Goal: Task Accomplishment & Management: Manage account settings

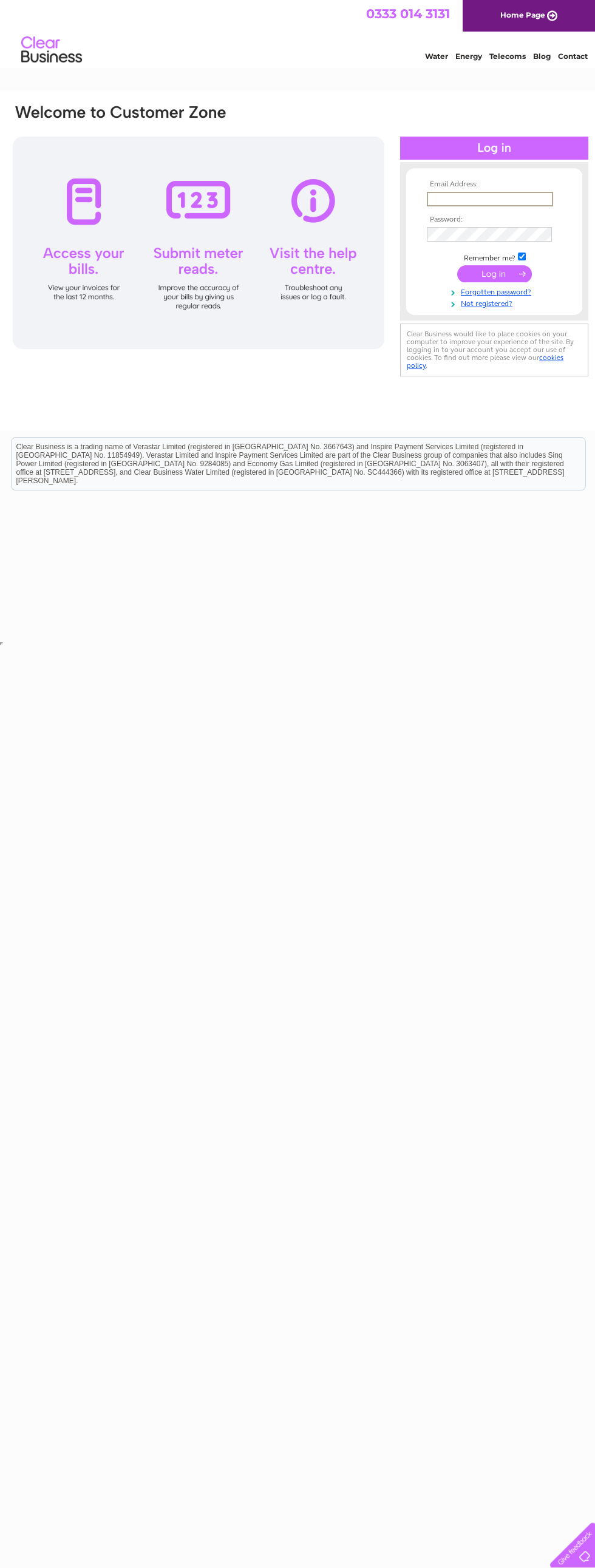
type input "stevenson.lochnagar@btinternet.com"
click at [494, 274] on input "submit" at bounding box center [494, 274] width 75 height 17
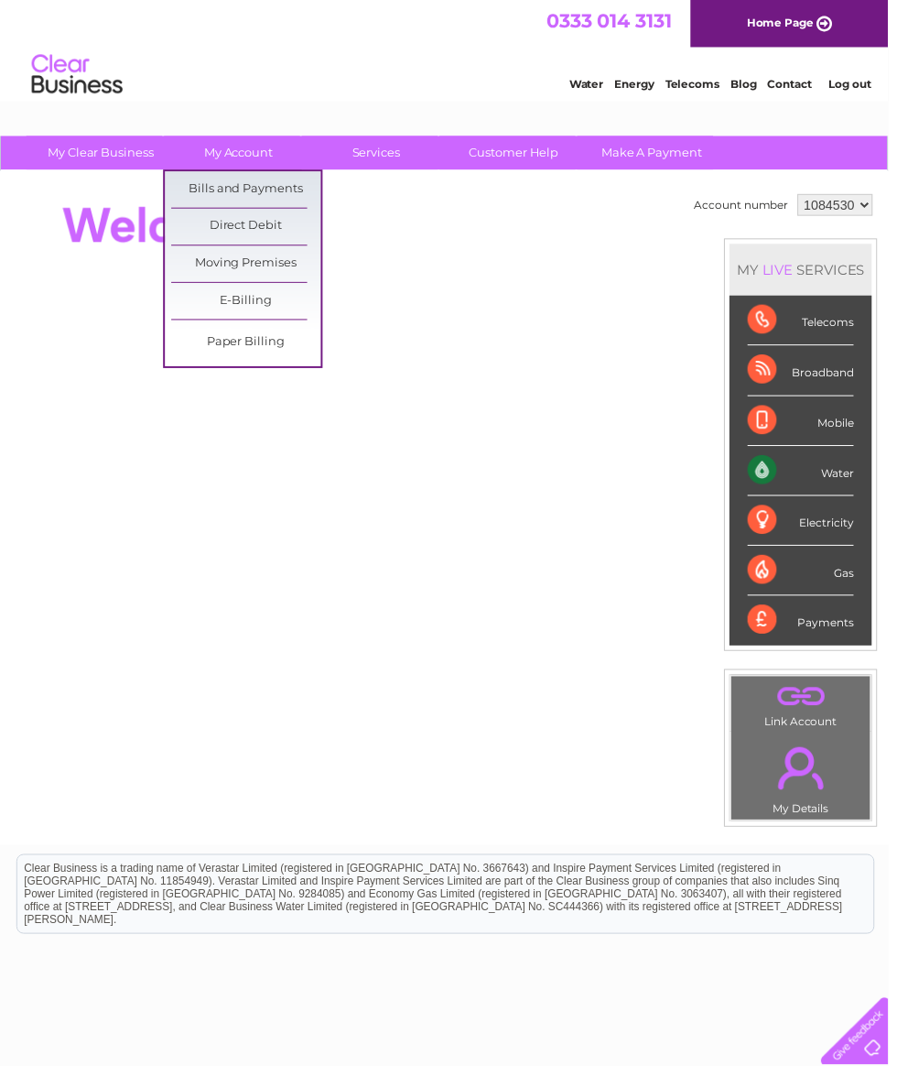
click at [207, 191] on link "Bills and Payments" at bounding box center [248, 191] width 151 height 37
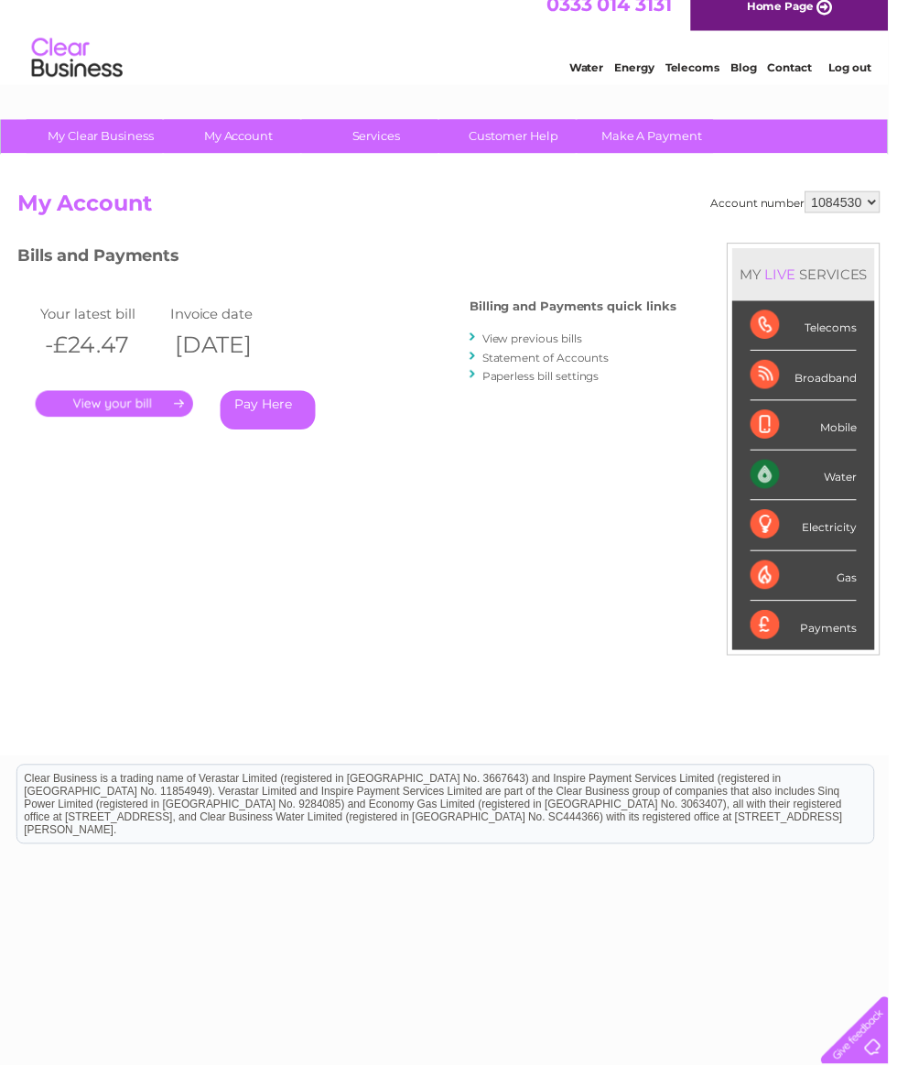
scroll to position [16, 0]
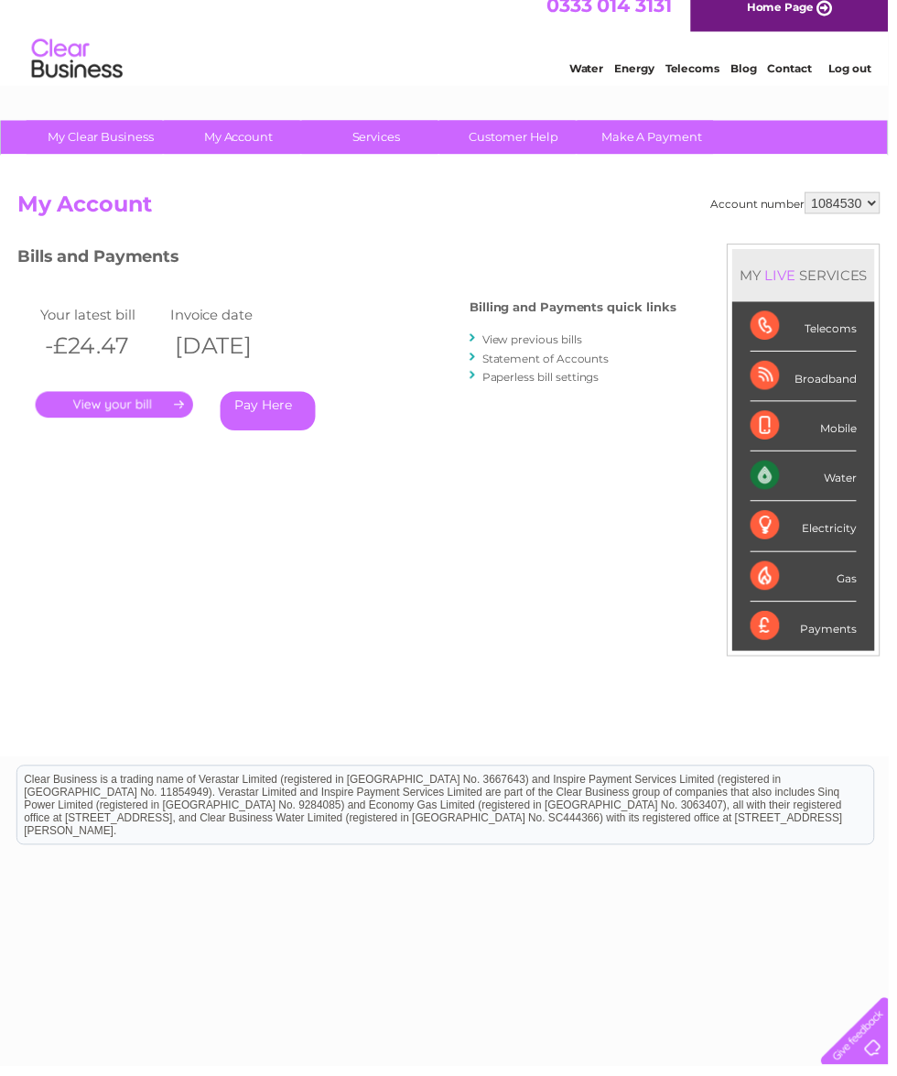
click at [134, 402] on link "." at bounding box center [115, 409] width 159 height 27
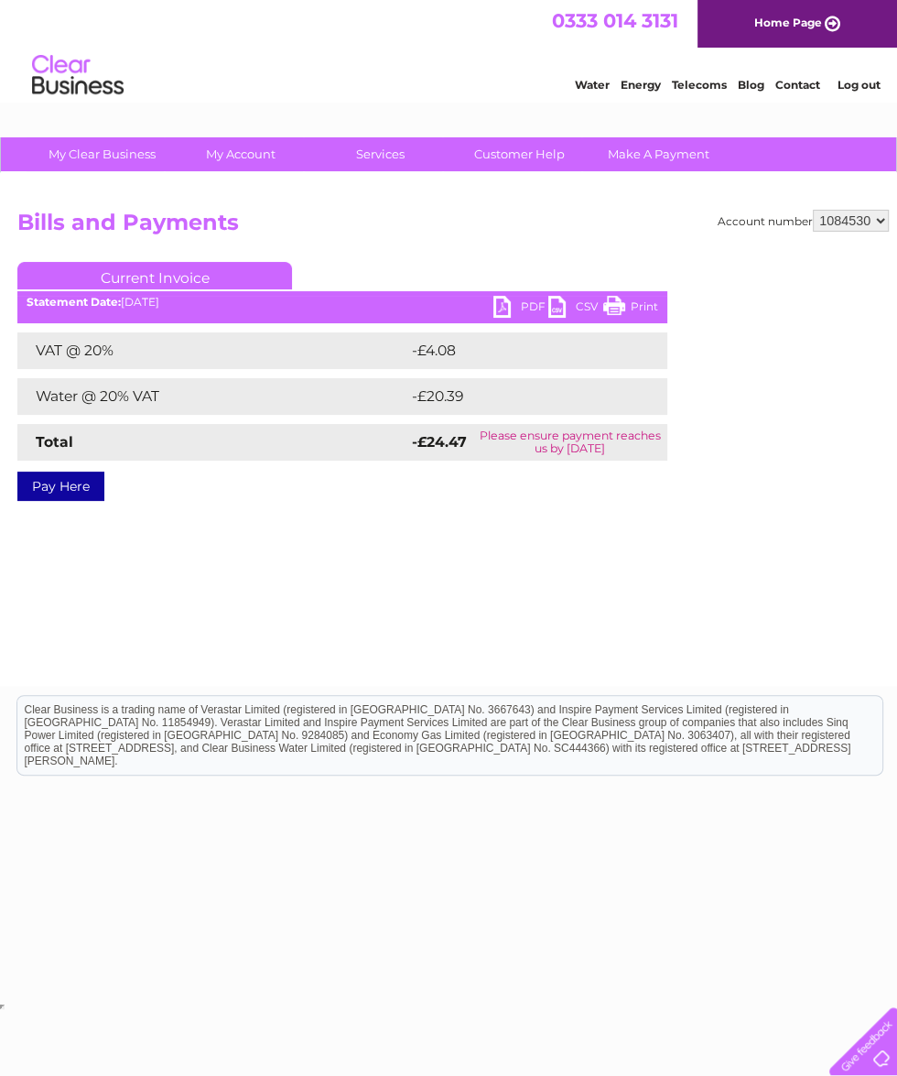
click at [517, 312] on link "PDF" at bounding box center [521, 309] width 55 height 27
click at [368, 227] on h2 "Bills and Payments" at bounding box center [453, 227] width 872 height 35
click at [147, 277] on link "Current Invoice" at bounding box center [154, 275] width 275 height 27
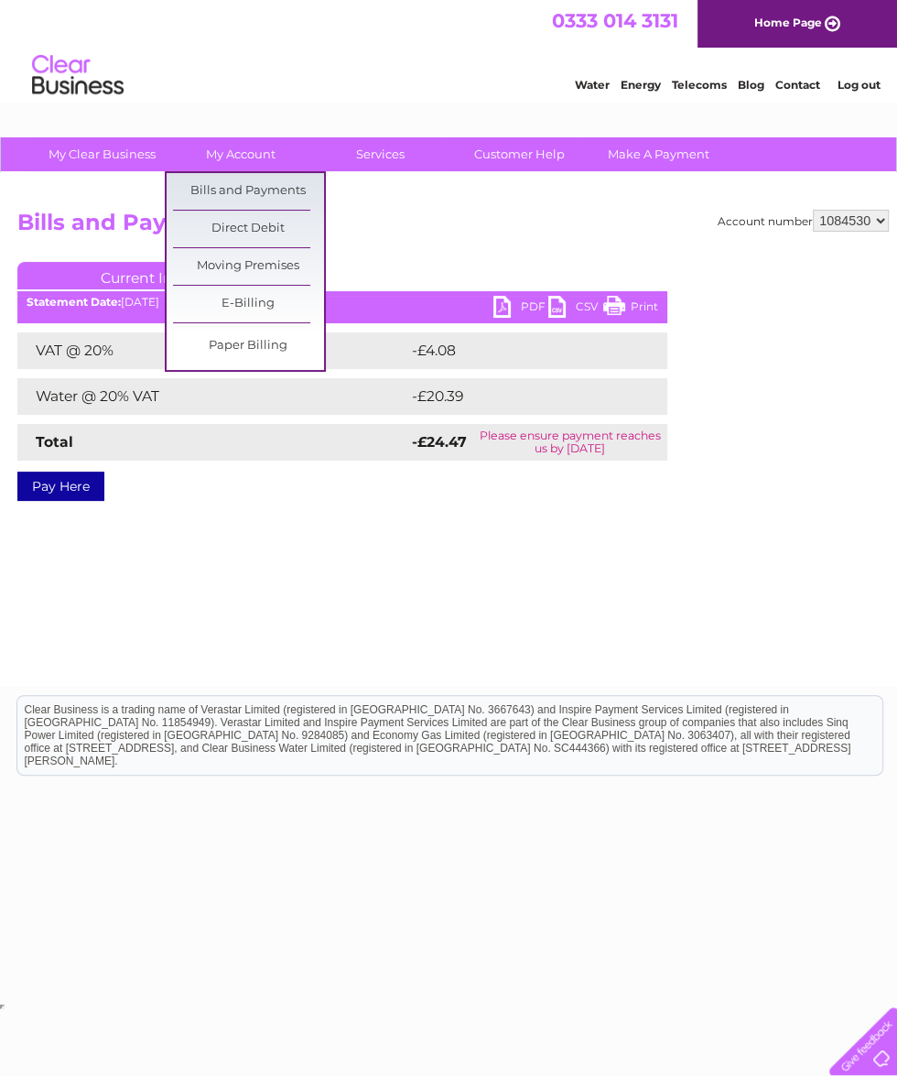
click at [220, 194] on link "Bills and Payments" at bounding box center [248, 191] width 151 height 37
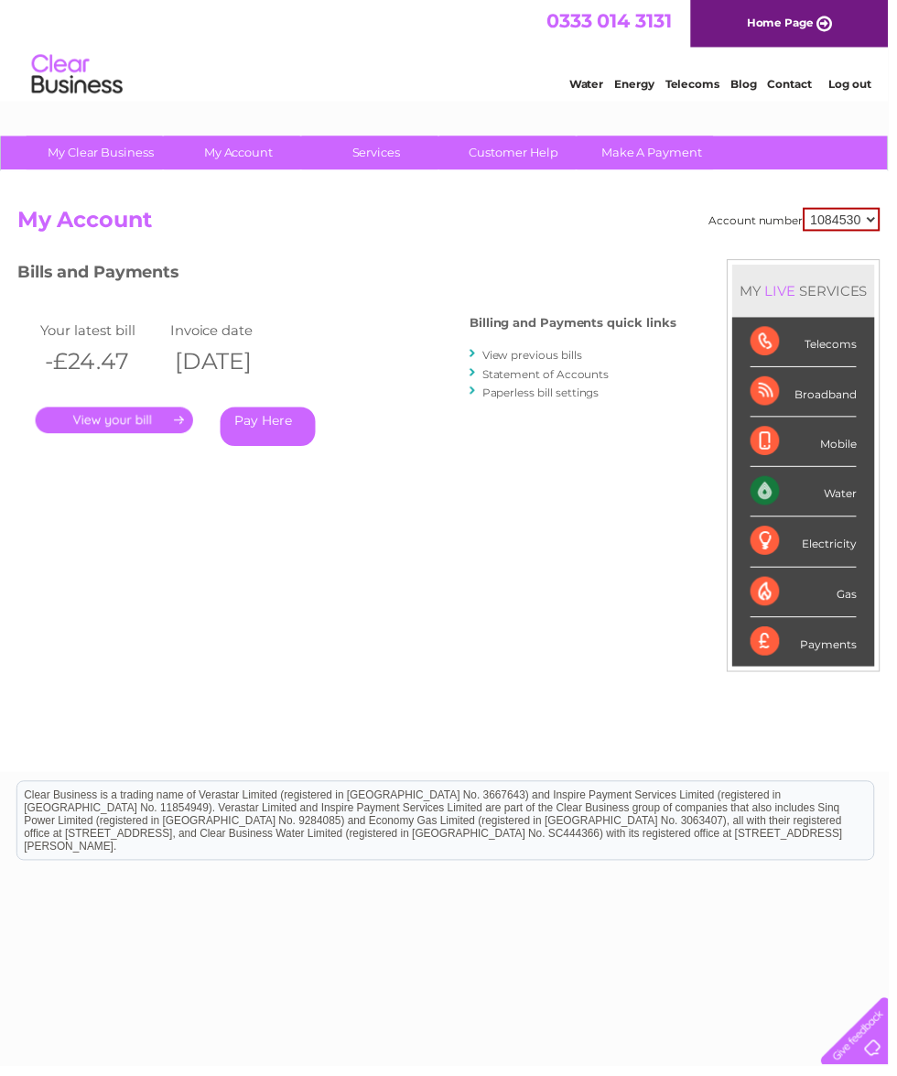
click at [535, 362] on link "View previous bills" at bounding box center [537, 359] width 101 height 14
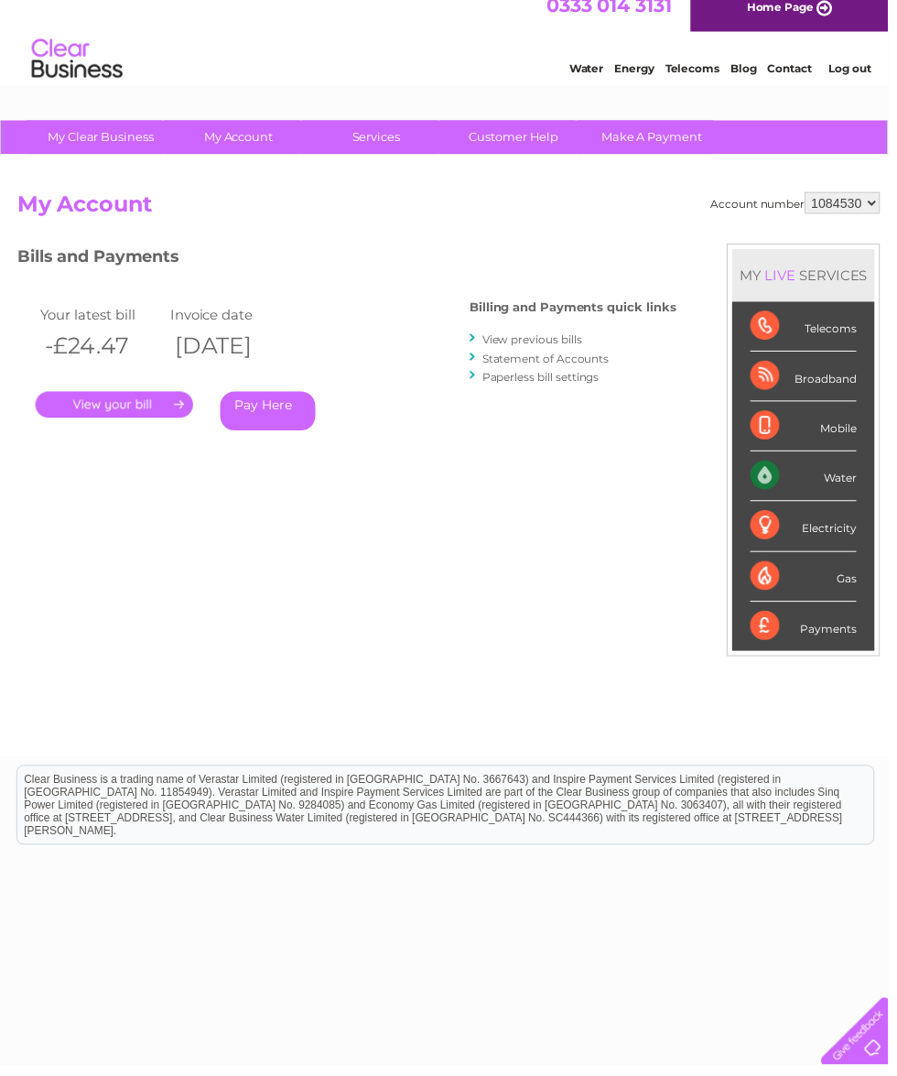
scroll to position [16, 0]
click at [863, 71] on link "Log out" at bounding box center [858, 70] width 43 height 14
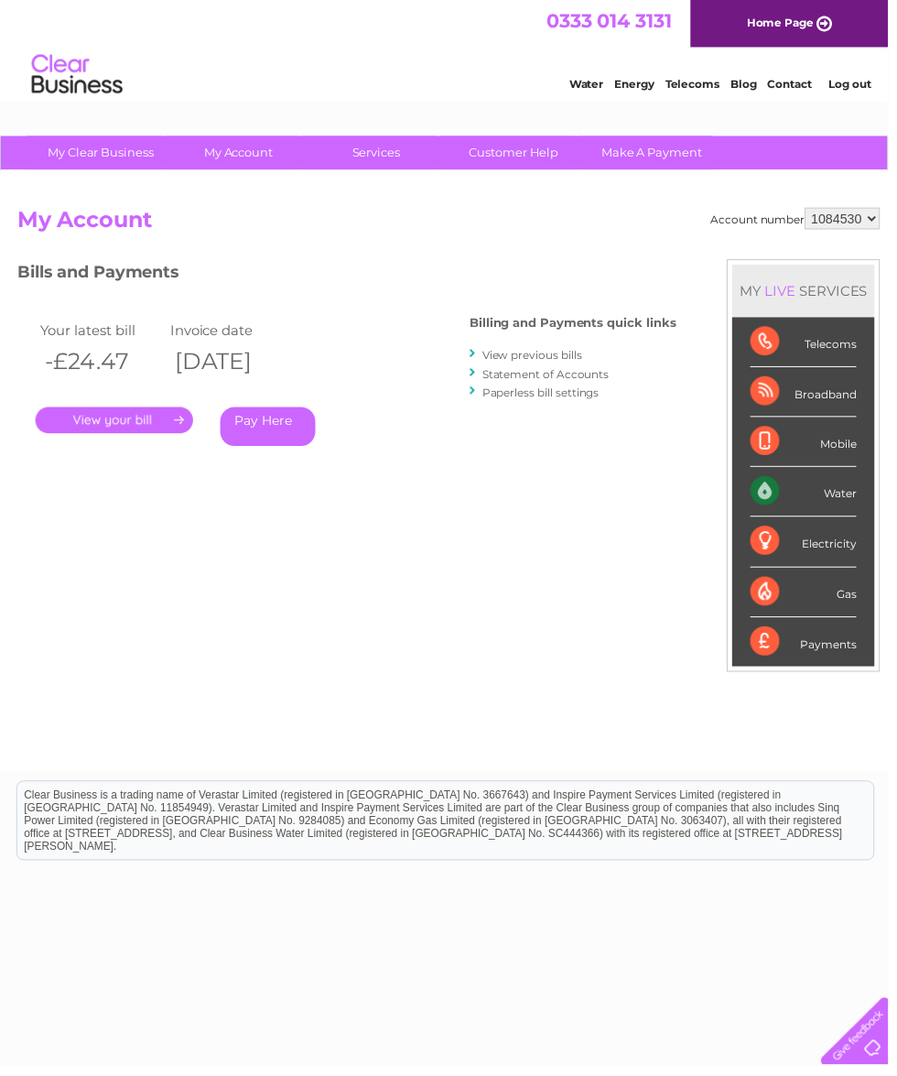
click at [864, 88] on link "Log out" at bounding box center [858, 85] width 43 height 14
